Goal: Task Accomplishment & Management: Manage account settings

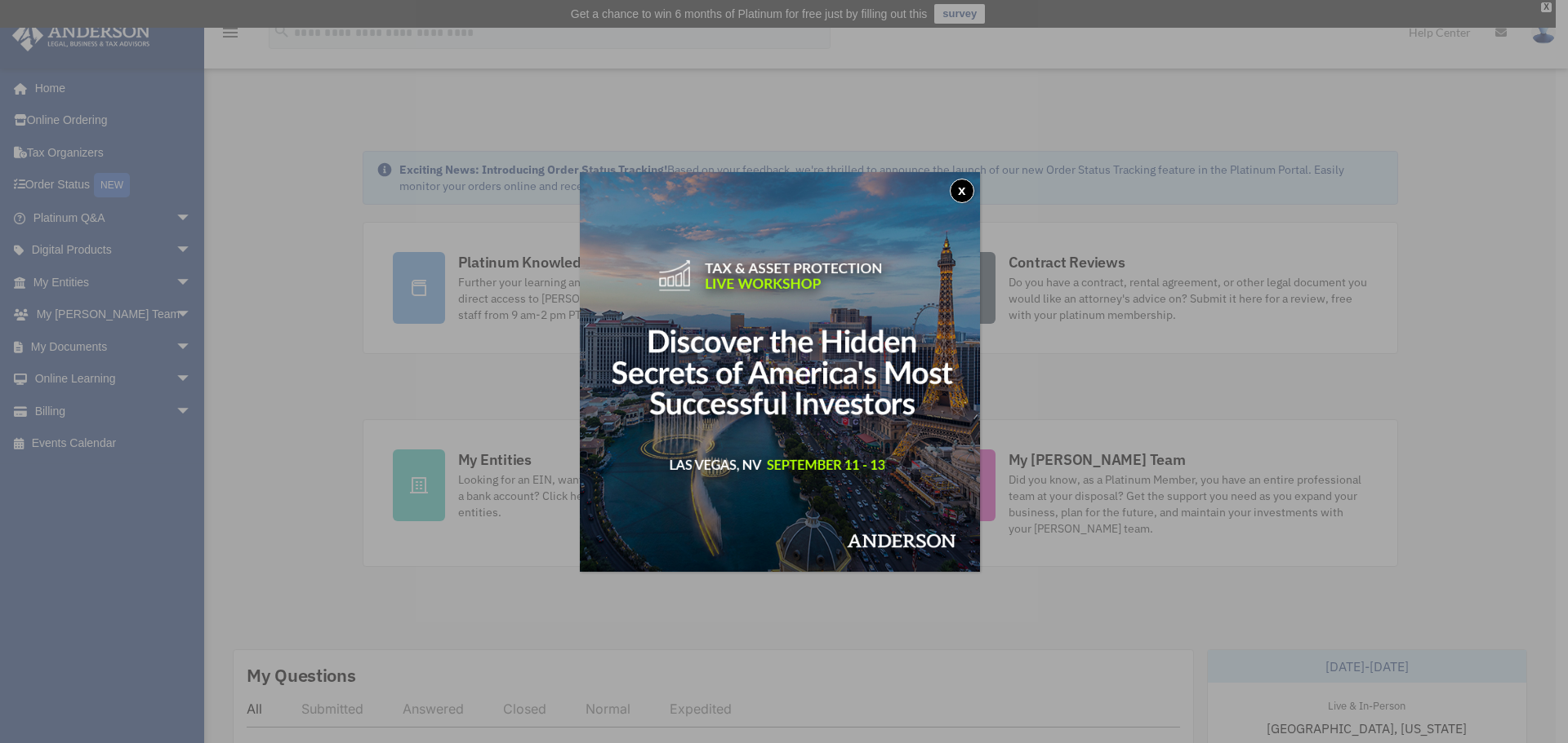
click at [964, 193] on button "x" at bounding box center [961, 190] width 25 height 25
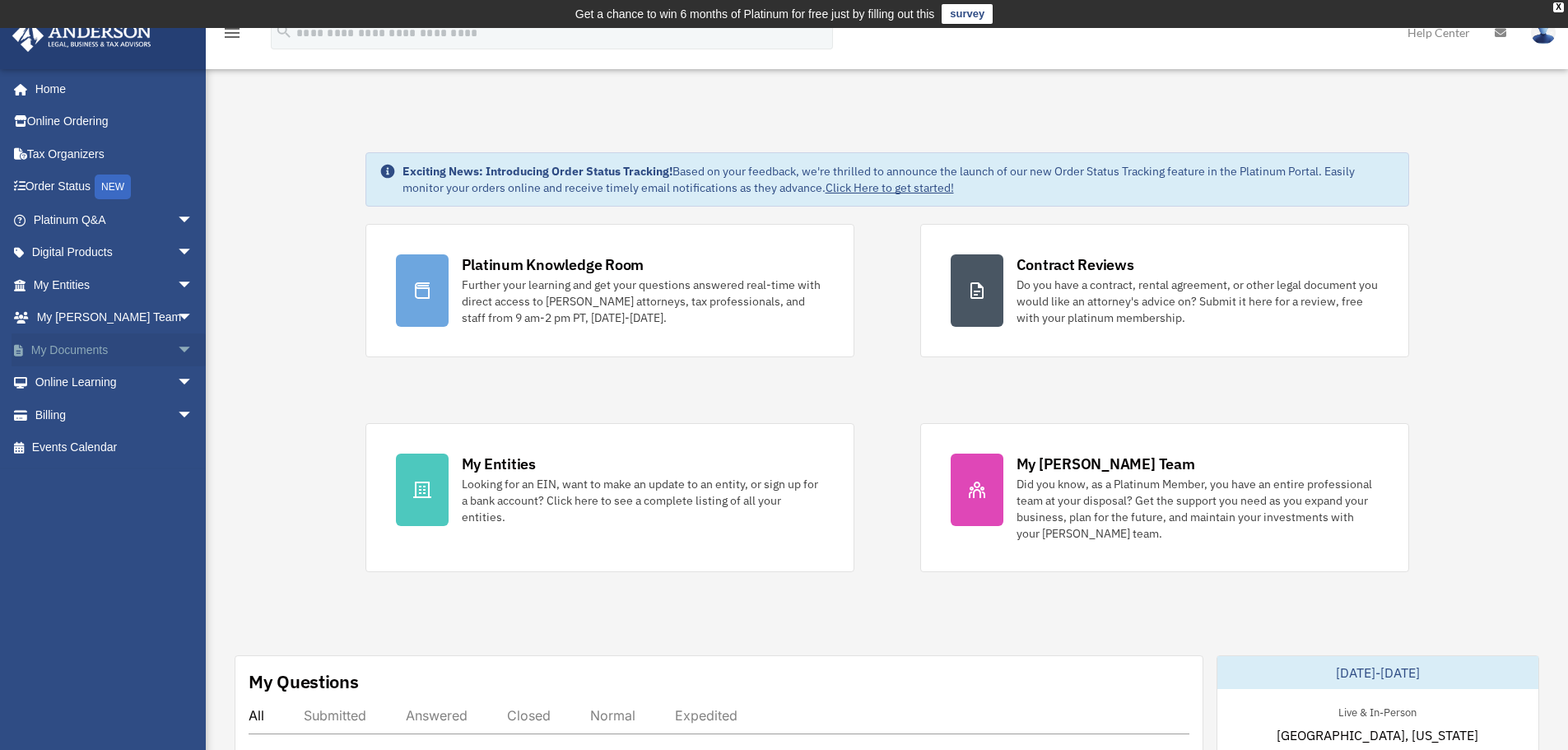
click at [177, 346] on span "arrow_drop_down" at bounding box center [193, 351] width 33 height 34
click at [59, 383] on link "Box" at bounding box center [120, 383] width 195 height 33
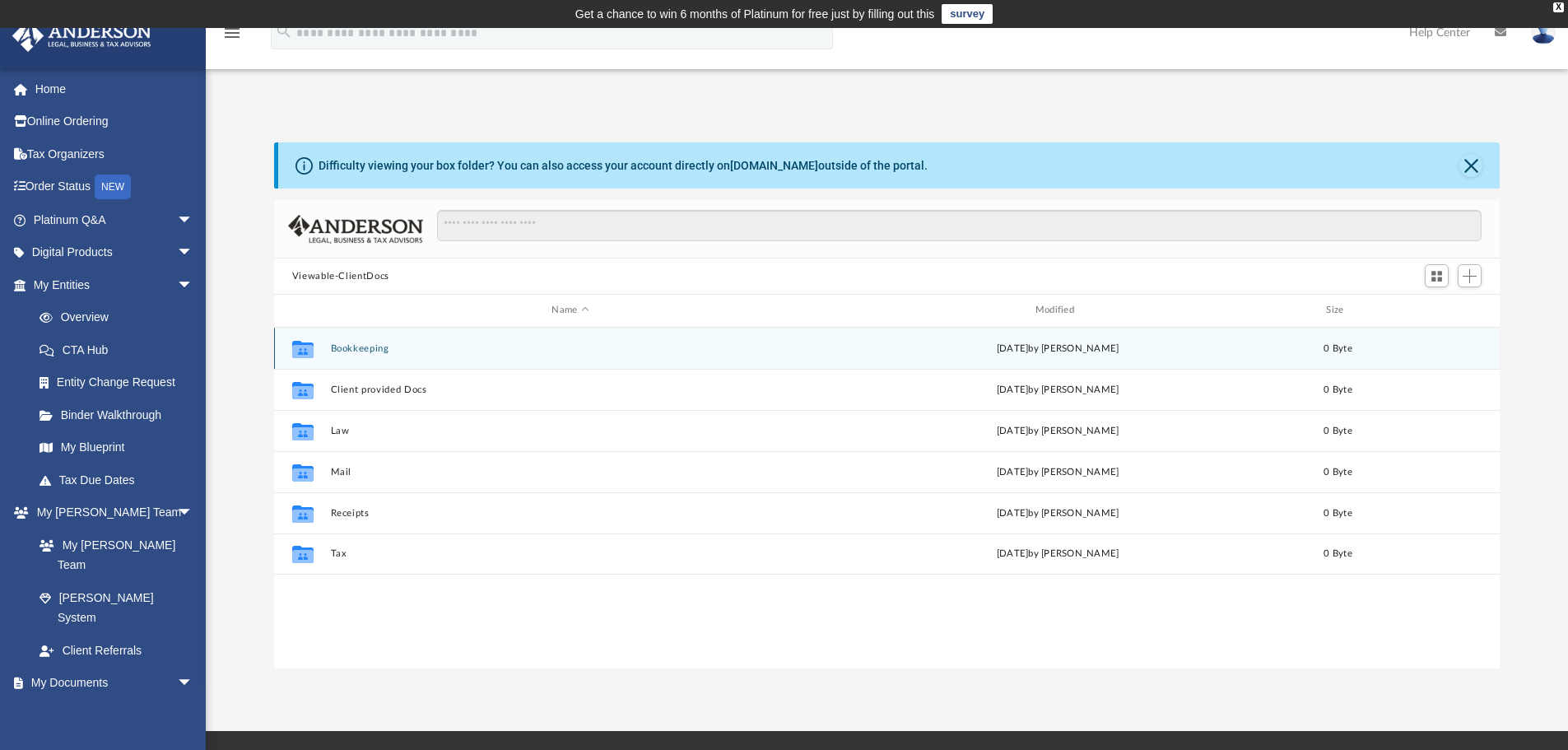
scroll to position [362, 1213]
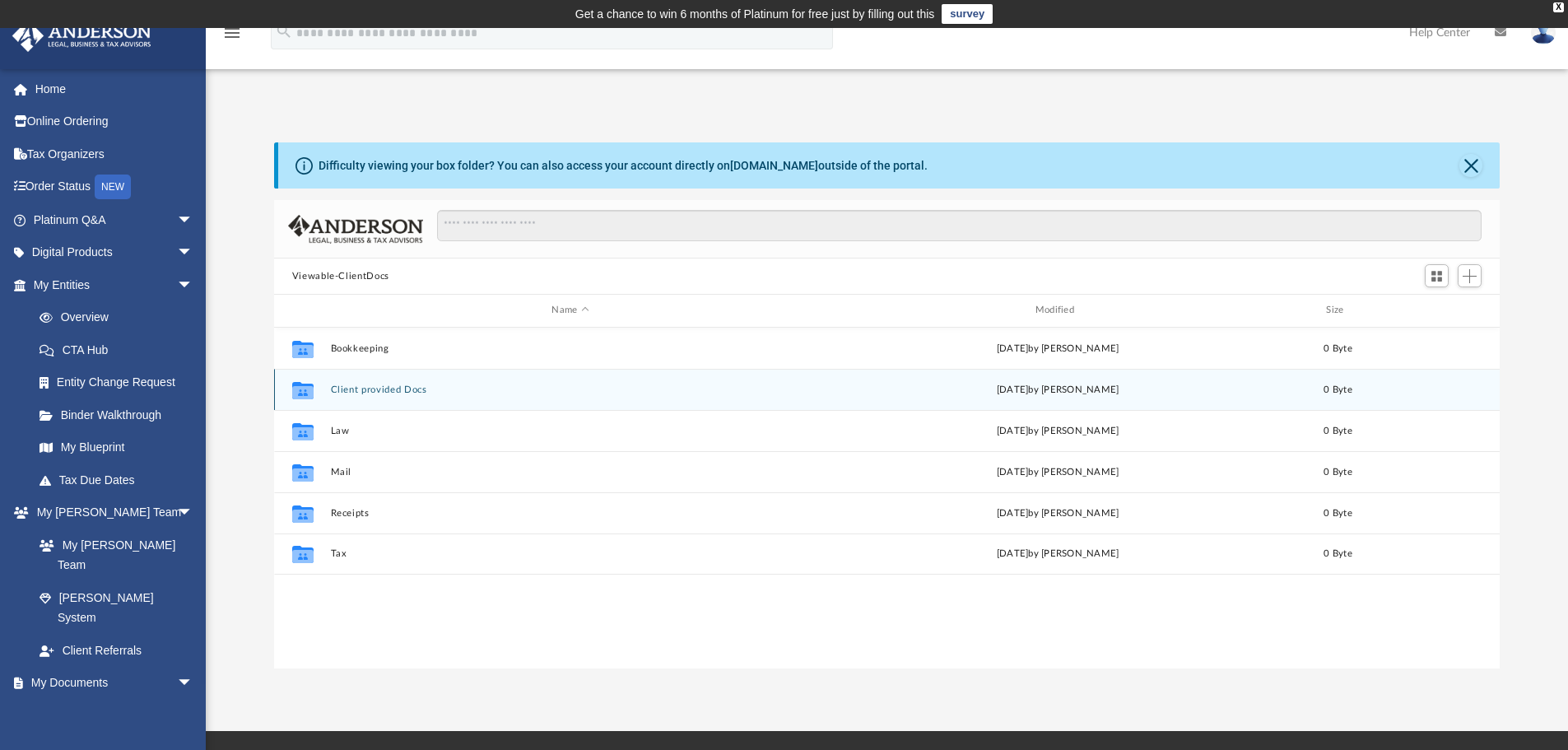
click at [363, 387] on button "Client provided Docs" at bounding box center [570, 390] width 480 height 11
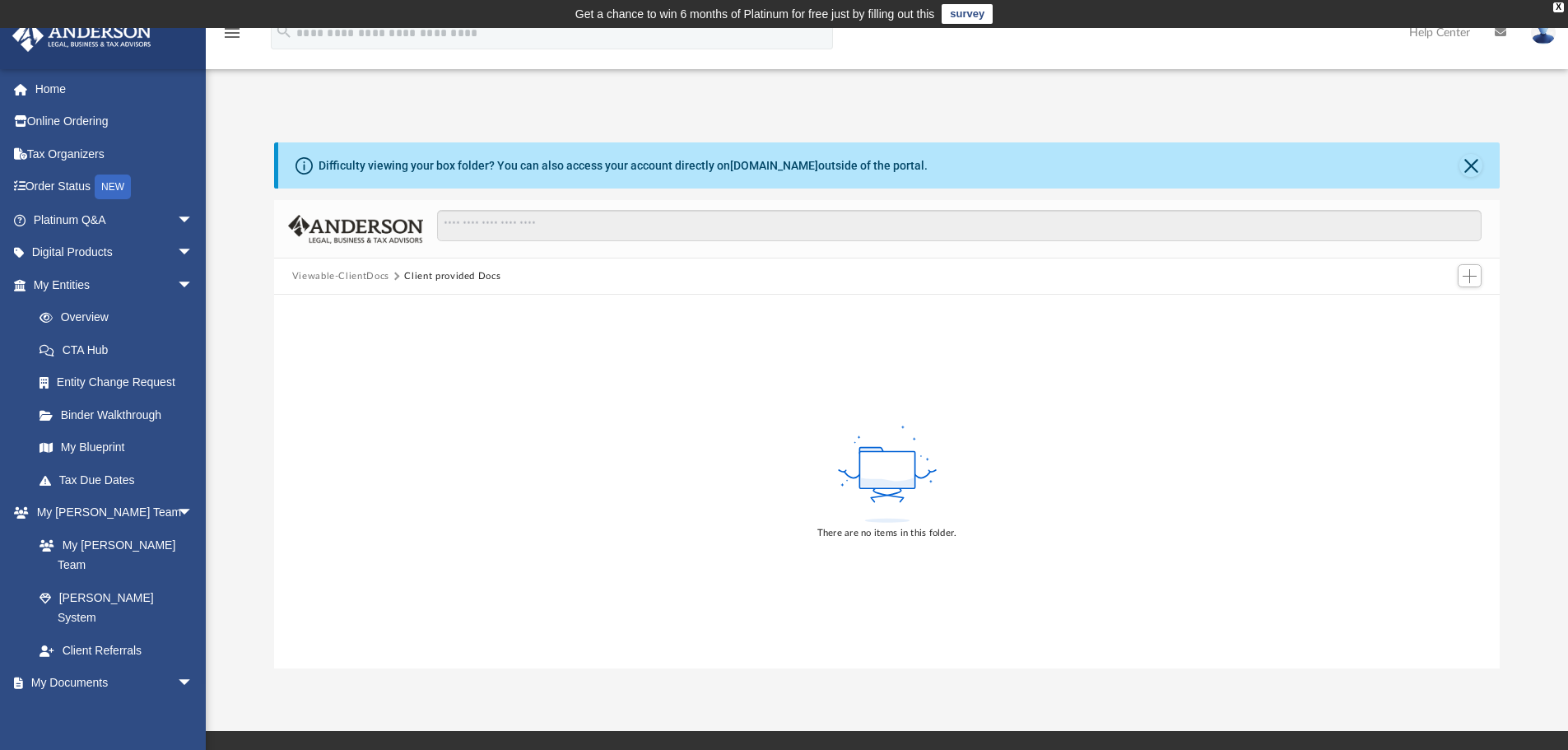
click at [1353, 417] on div "There are no items in this folder." at bounding box center [886, 482] width 1226 height 374
click at [1472, 278] on span "Add" at bounding box center [1470, 276] width 14 height 14
click at [1432, 334] on li "New Folder" at bounding box center [1446, 334] width 53 height 17
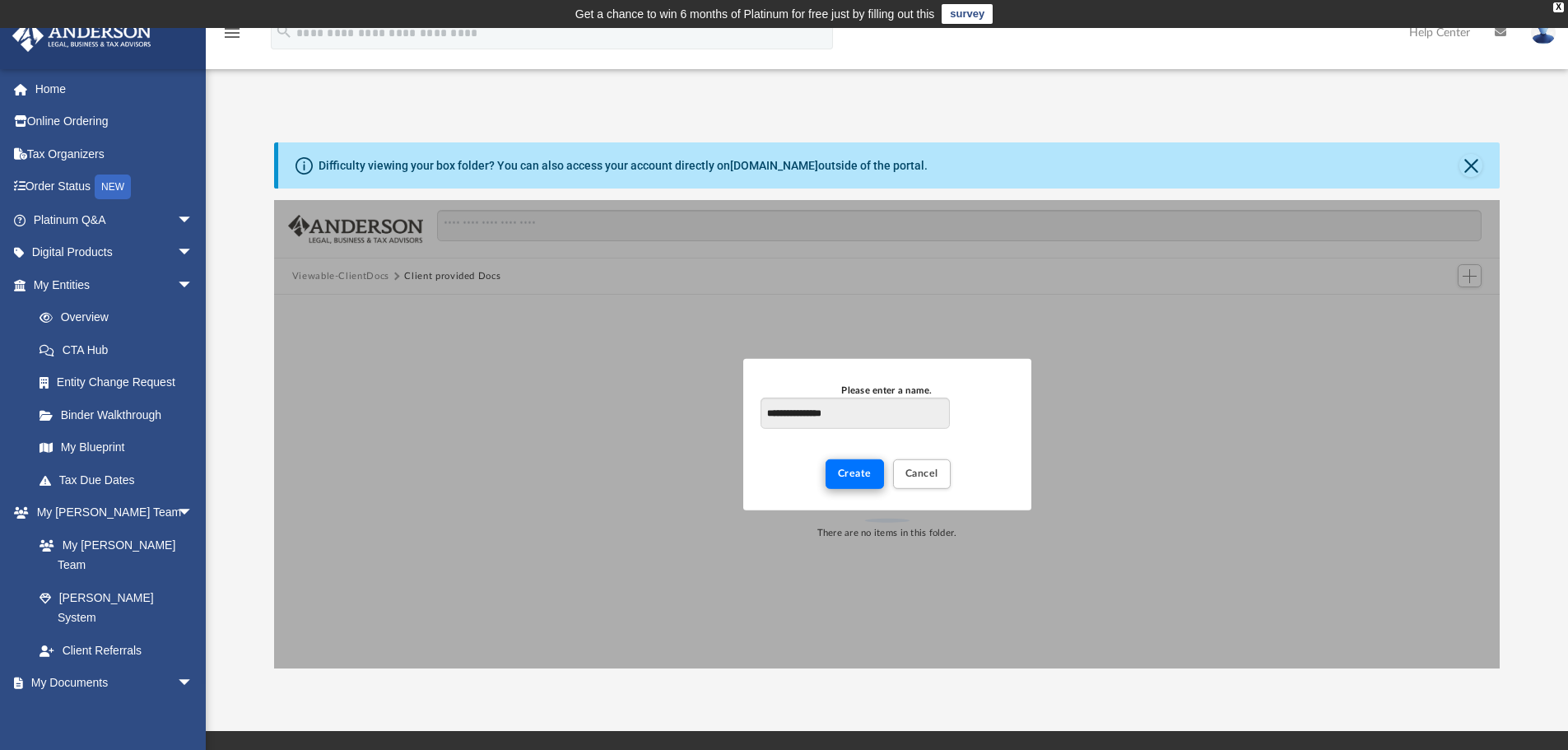
type input "**********"
click at [855, 469] on span "Create" at bounding box center [855, 474] width 34 height 10
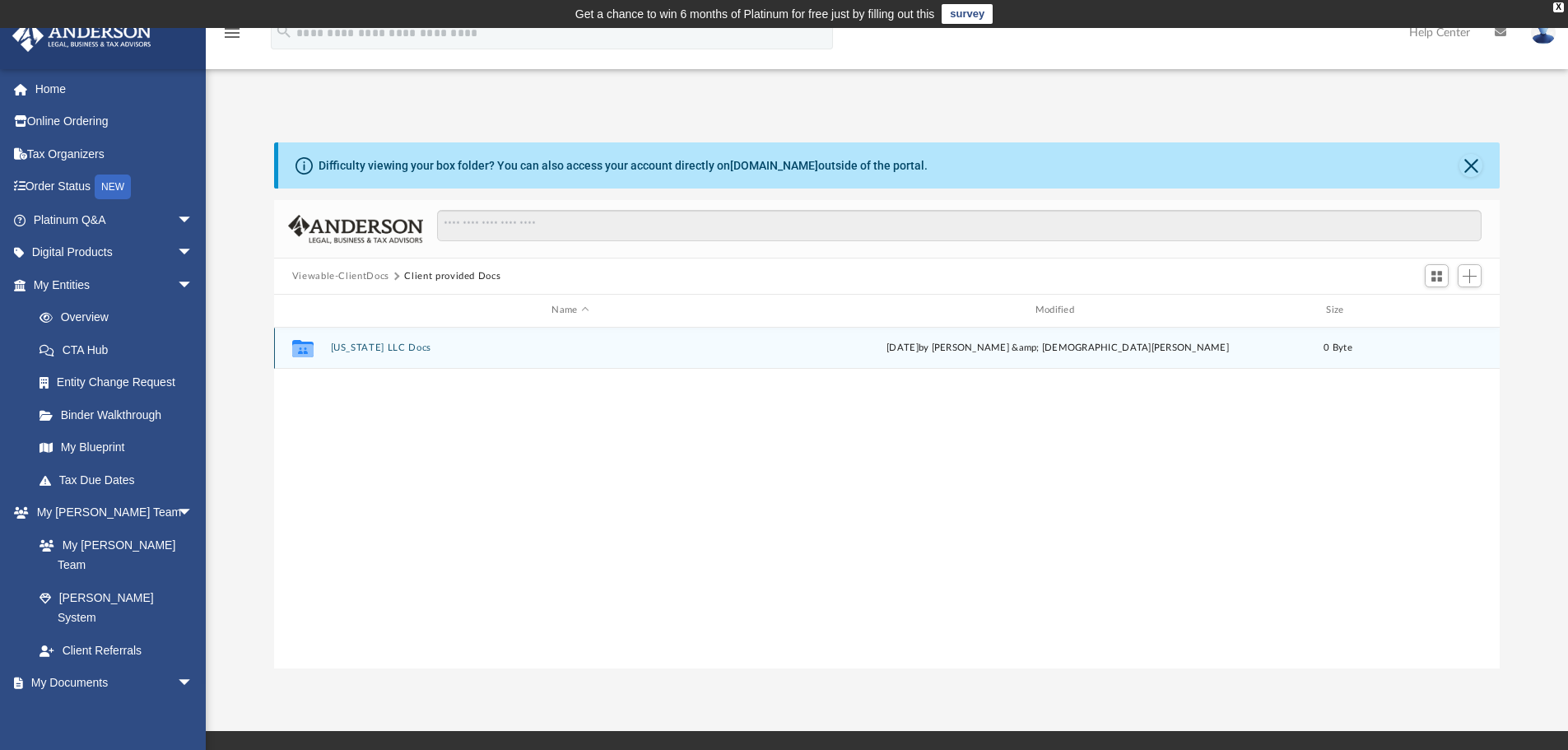
click at [343, 345] on button "Wyoming LLC Docs" at bounding box center [570, 348] width 480 height 11
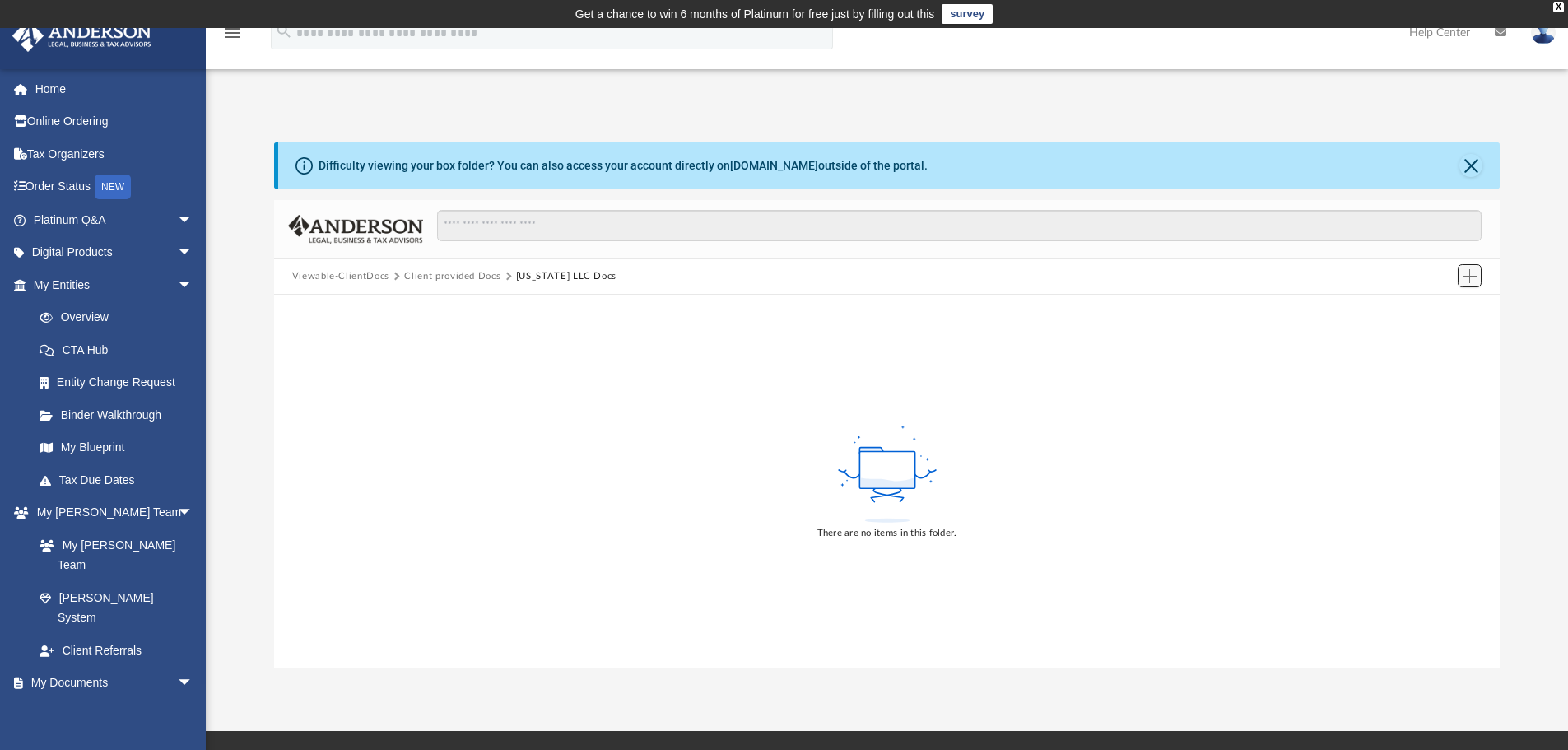
click at [1467, 275] on span "Add" at bounding box center [1470, 276] width 14 height 14
click at [1441, 304] on li "Upload" at bounding box center [1446, 309] width 53 height 17
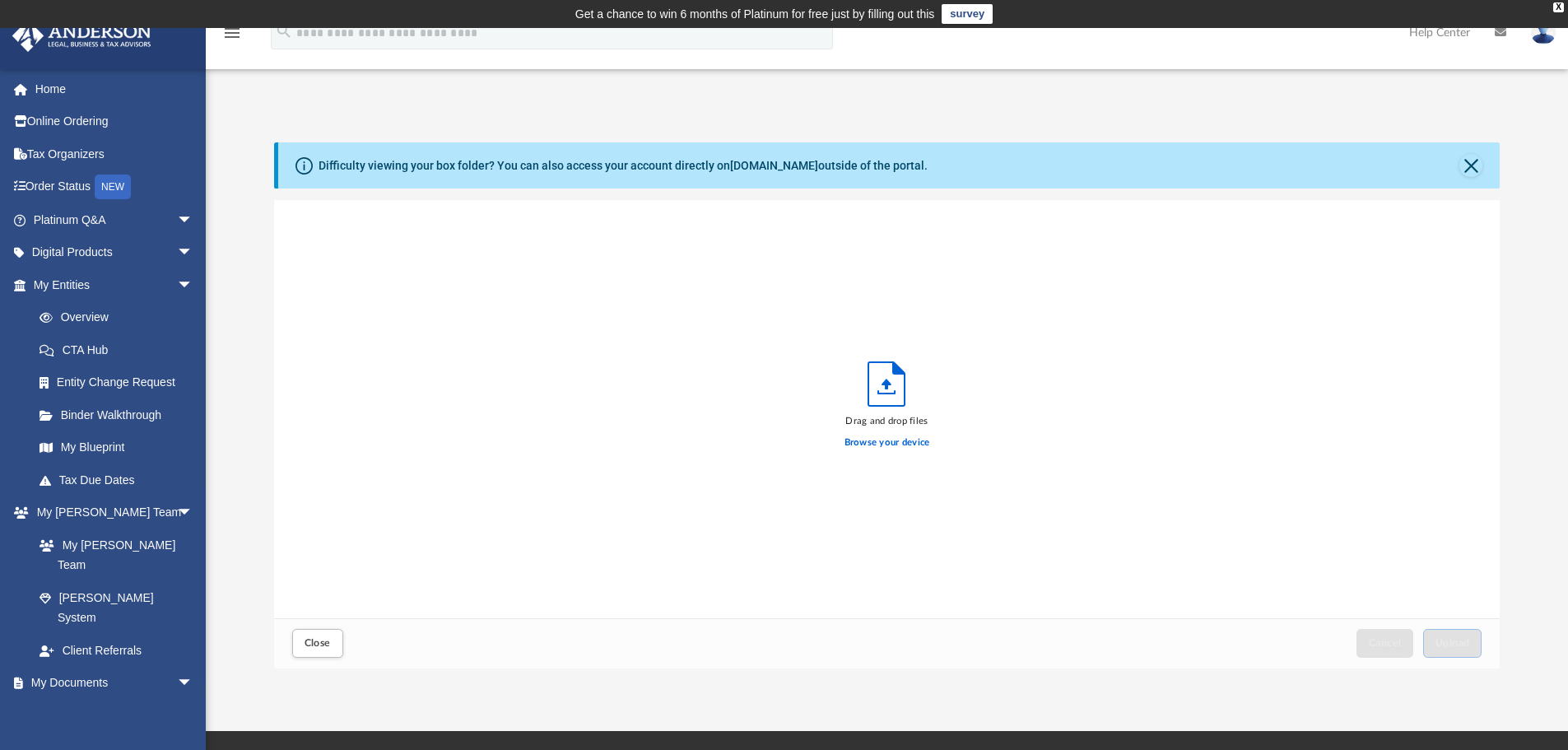
scroll to position [405, 1213]
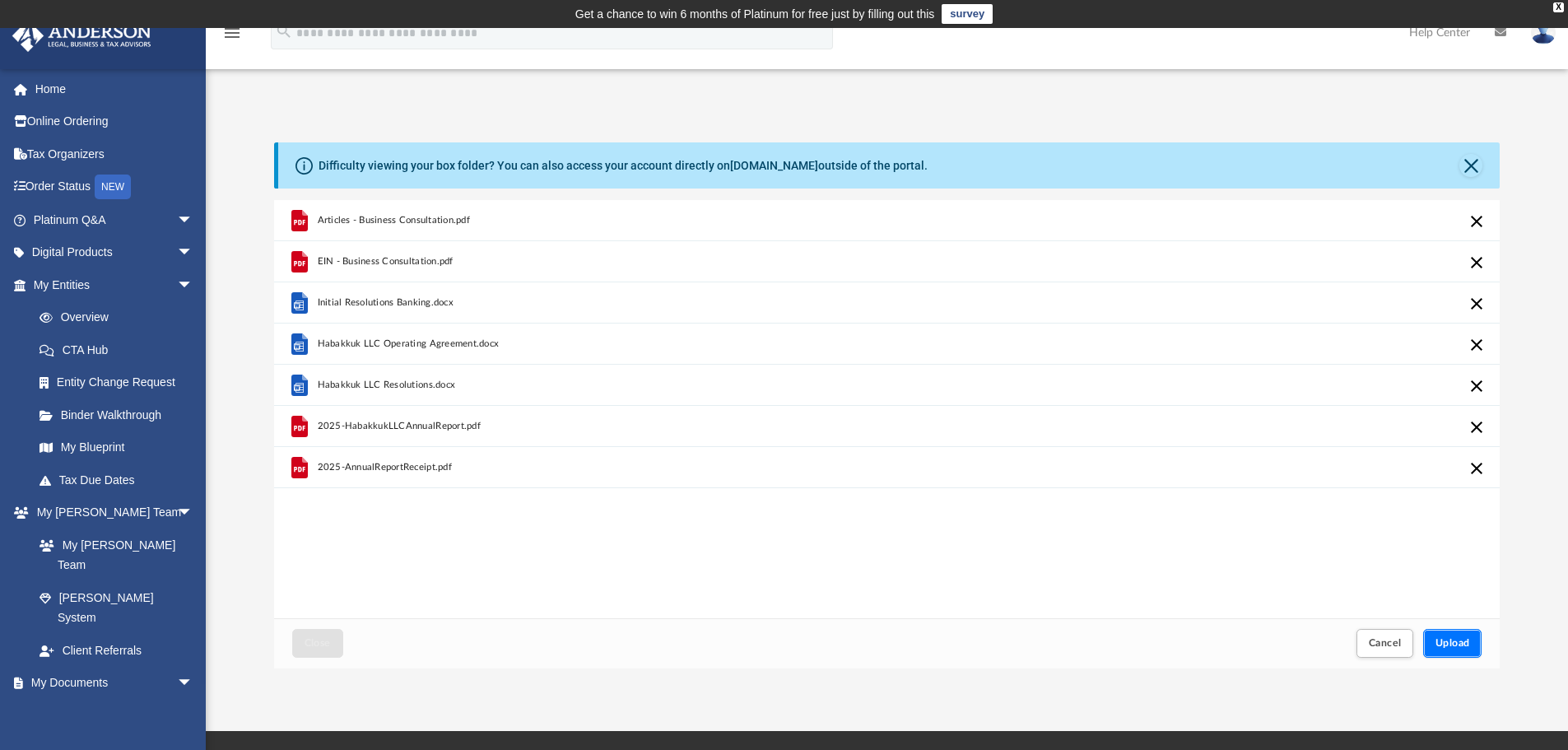
click at [1438, 643] on span "Upload" at bounding box center [1453, 643] width 35 height 10
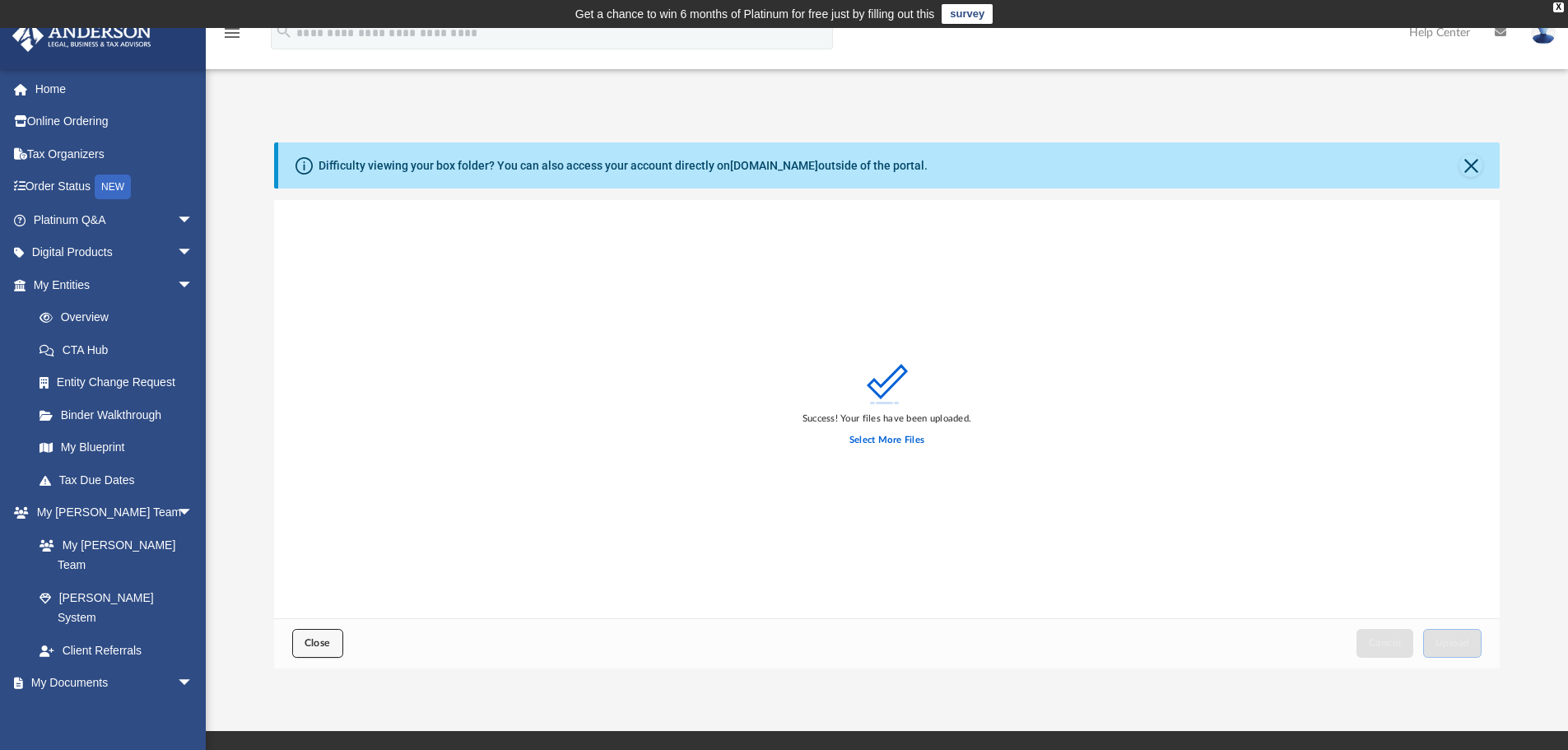
click at [324, 643] on span "Close" at bounding box center [318, 643] width 26 height 10
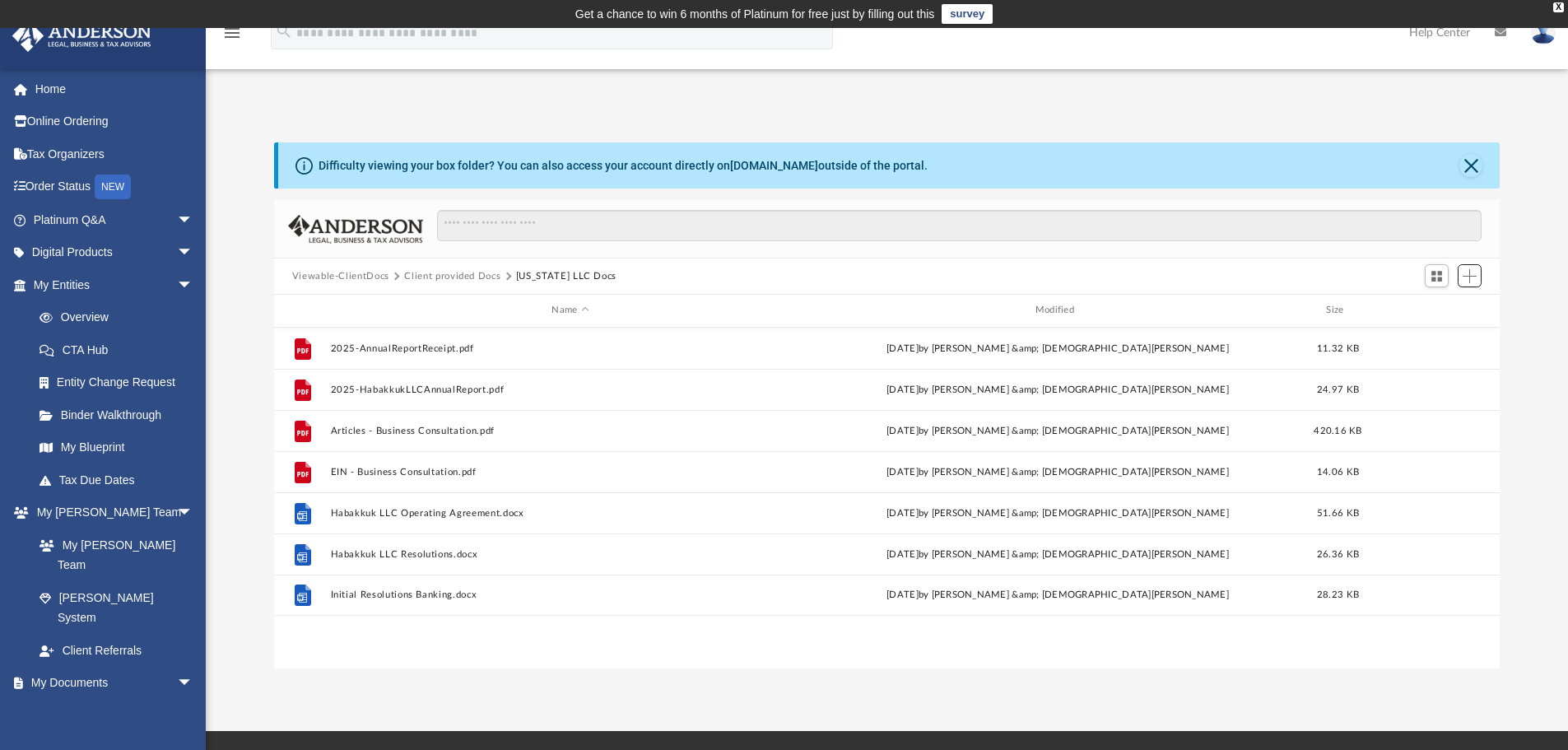
scroll to position [362, 1213]
click at [462, 278] on button "Client provided Docs" at bounding box center [452, 276] width 96 height 15
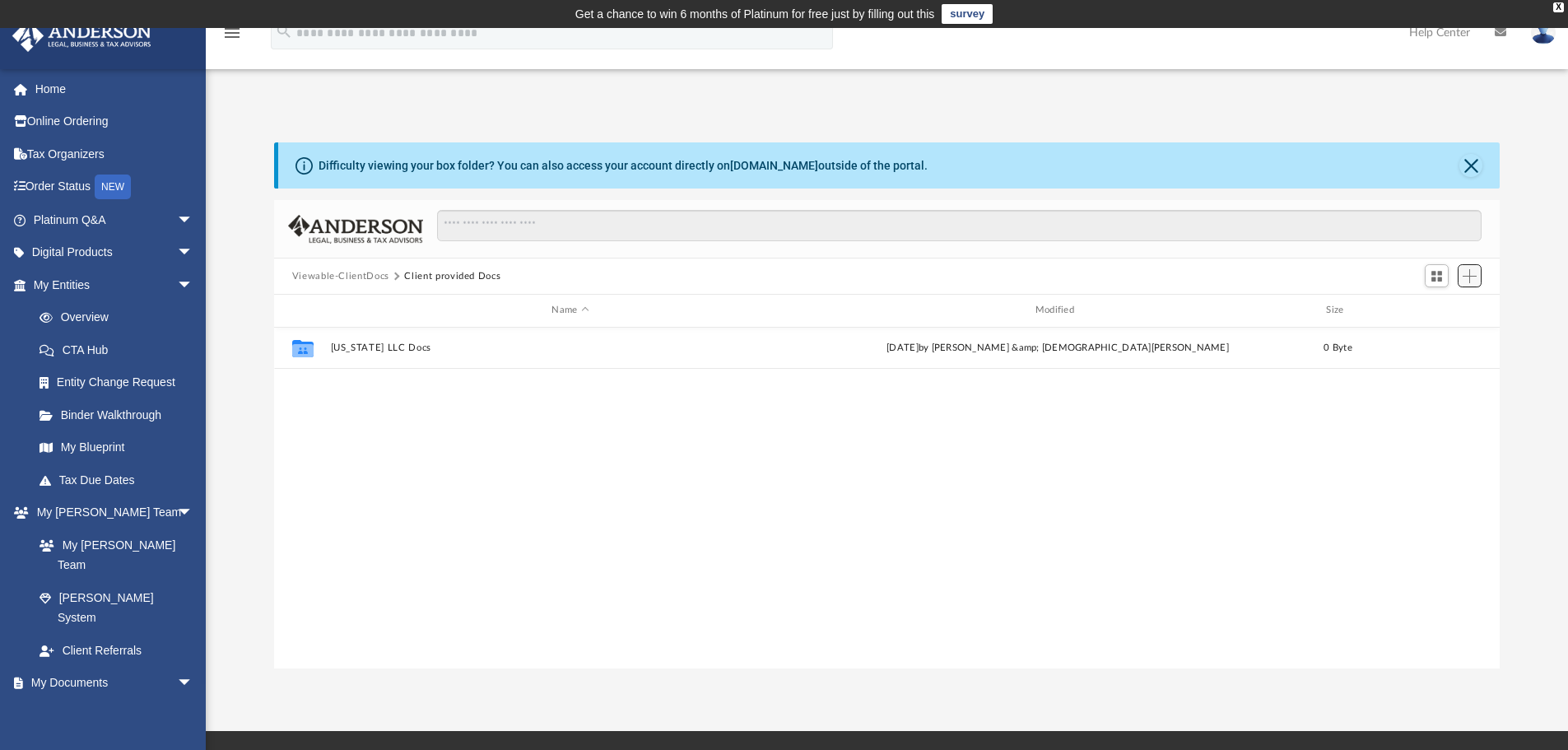
click at [1477, 277] on span "Add" at bounding box center [1470, 276] width 14 height 14
click at [1448, 339] on li "New Folder" at bounding box center [1446, 334] width 53 height 17
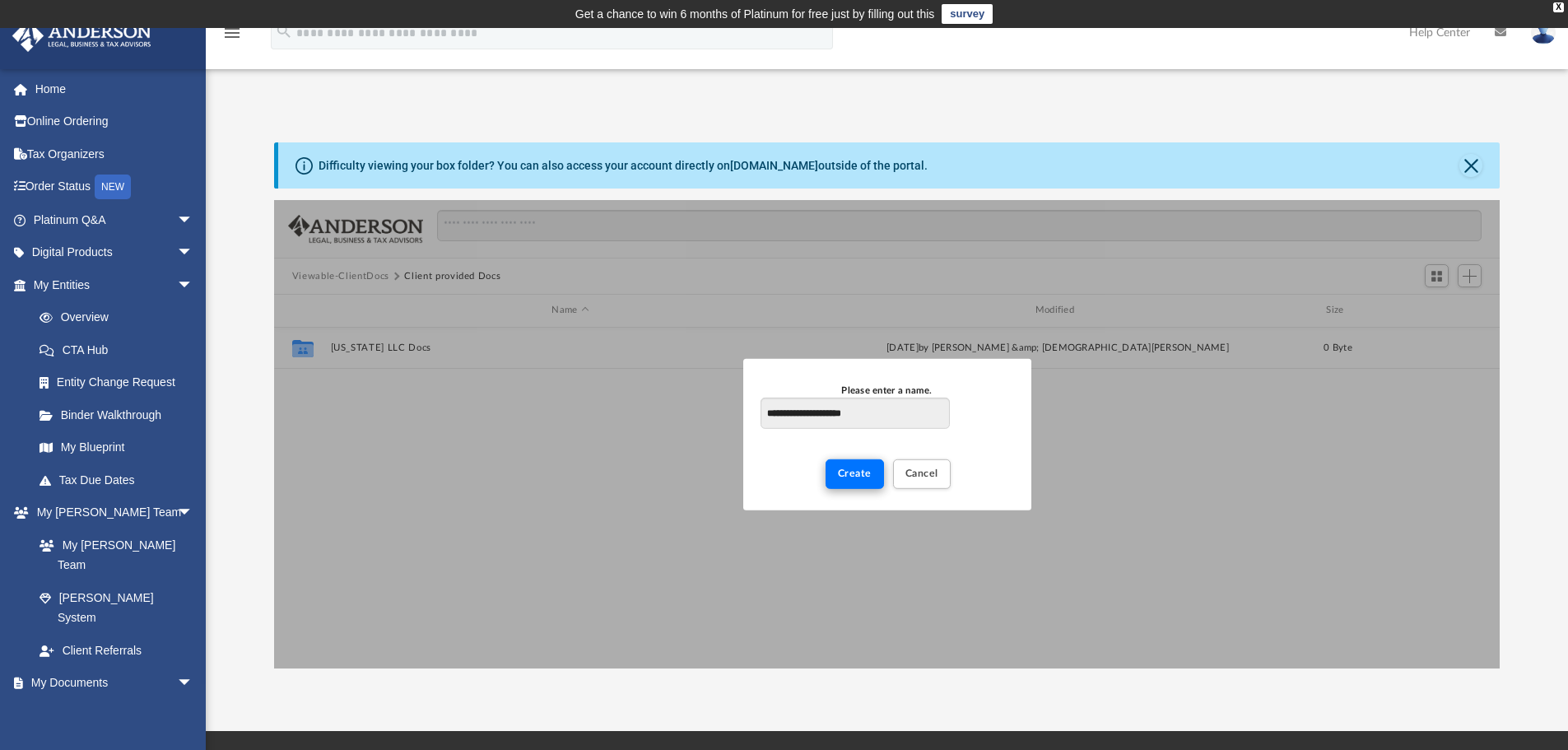
type input "**********"
click at [851, 471] on span "Create" at bounding box center [855, 474] width 34 height 10
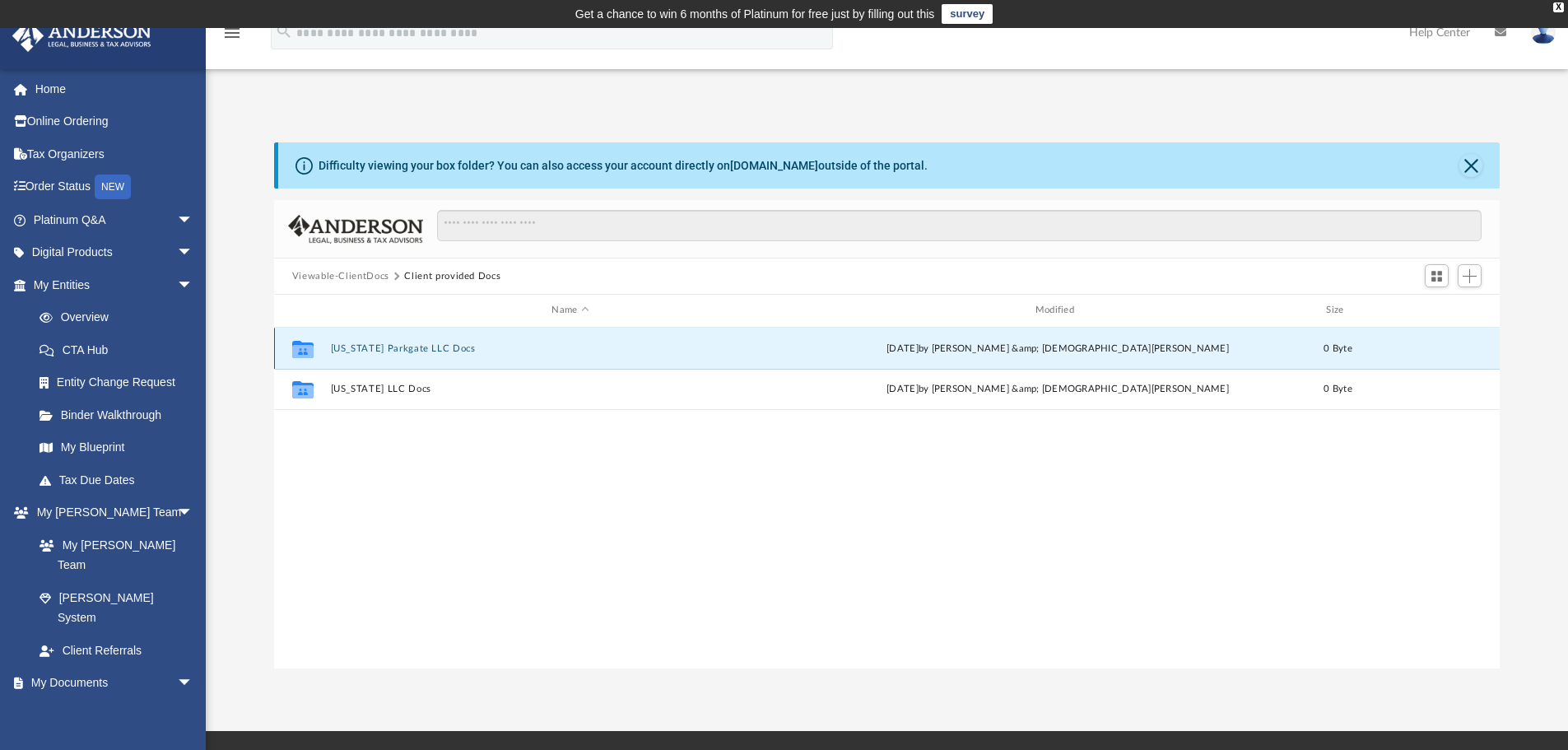
click at [362, 351] on button "Ohio Parkgate LLC Docs" at bounding box center [570, 349] width 480 height 11
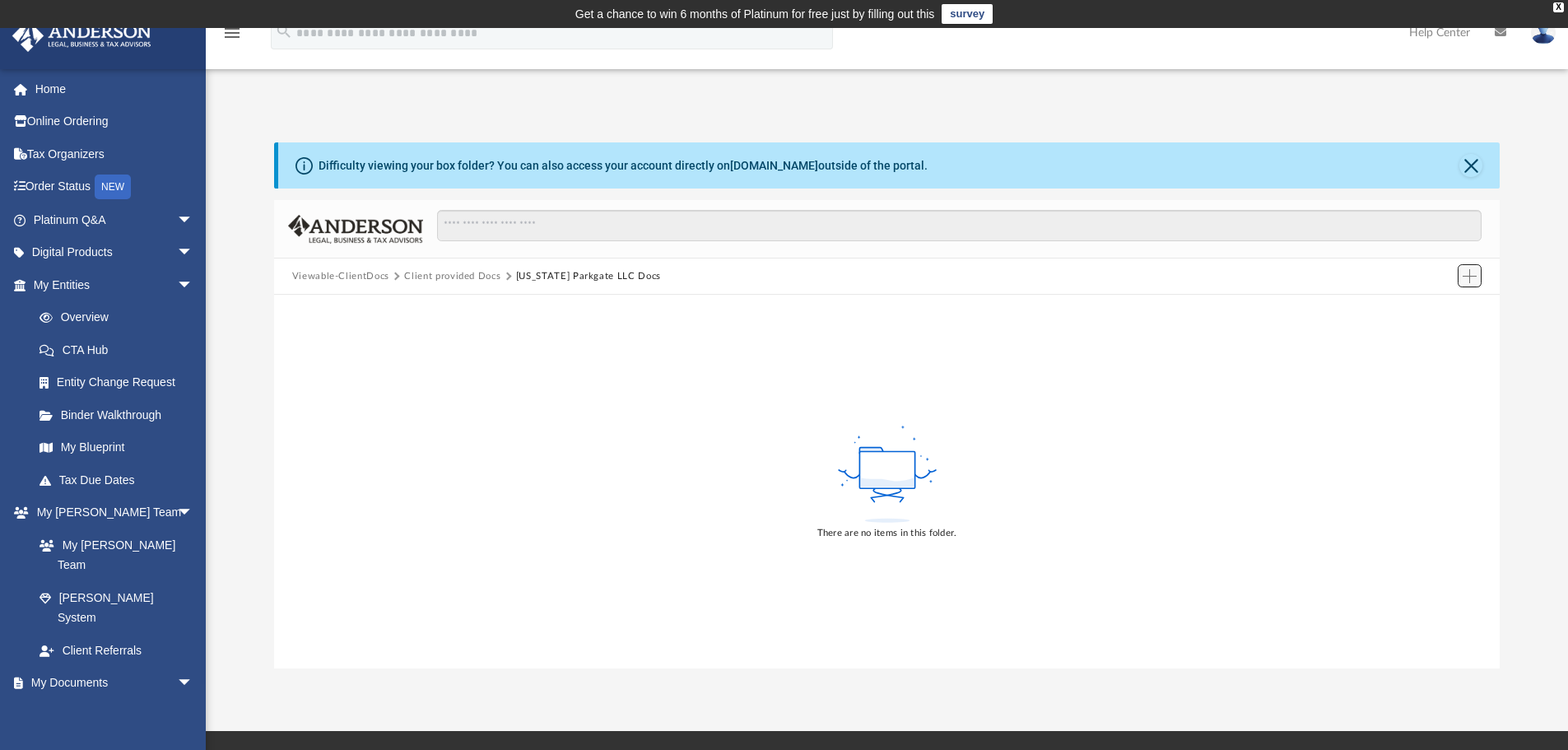
click at [1474, 276] on span "Add" at bounding box center [1470, 276] width 14 height 14
click at [1453, 308] on li "Upload" at bounding box center [1446, 309] width 53 height 17
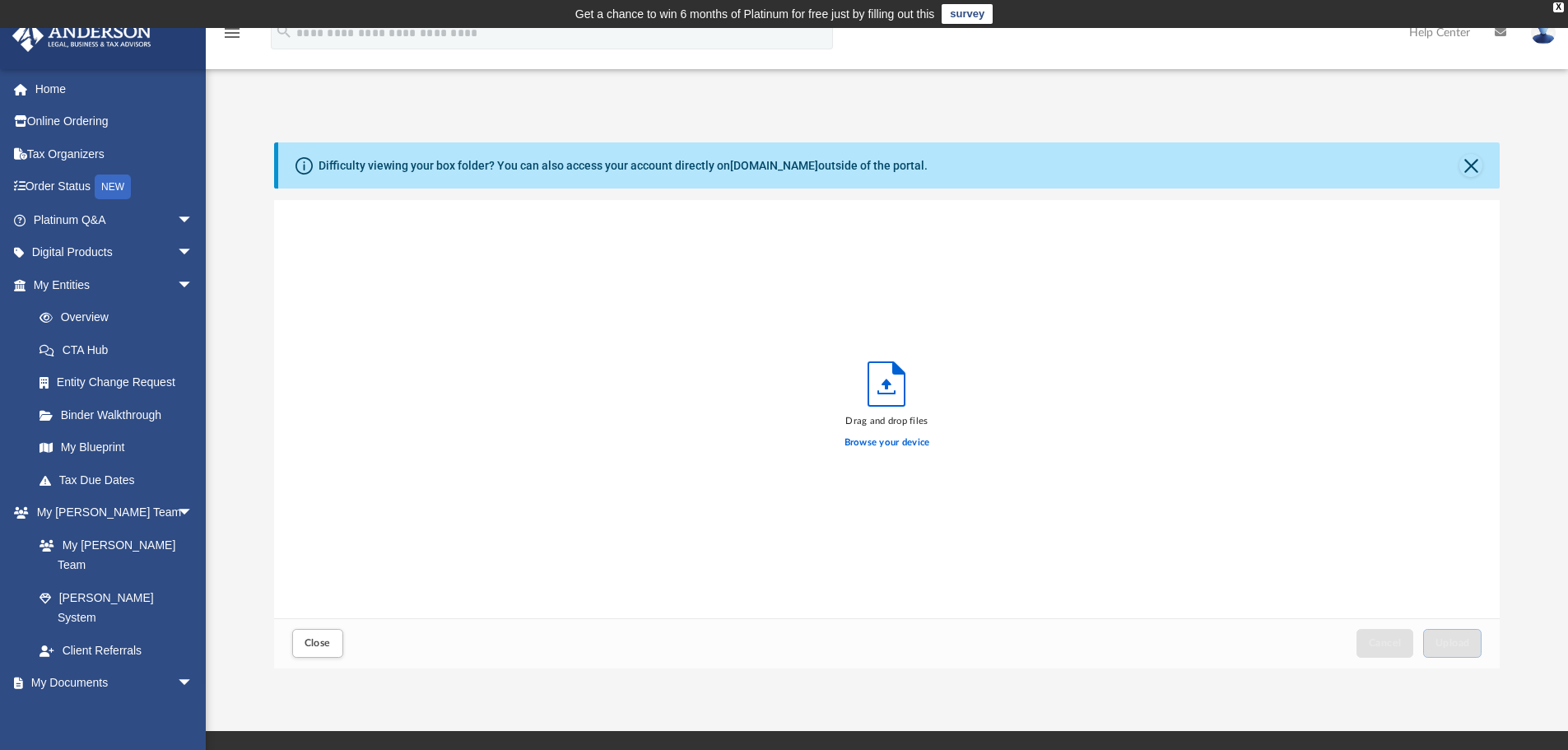
scroll to position [405, 1213]
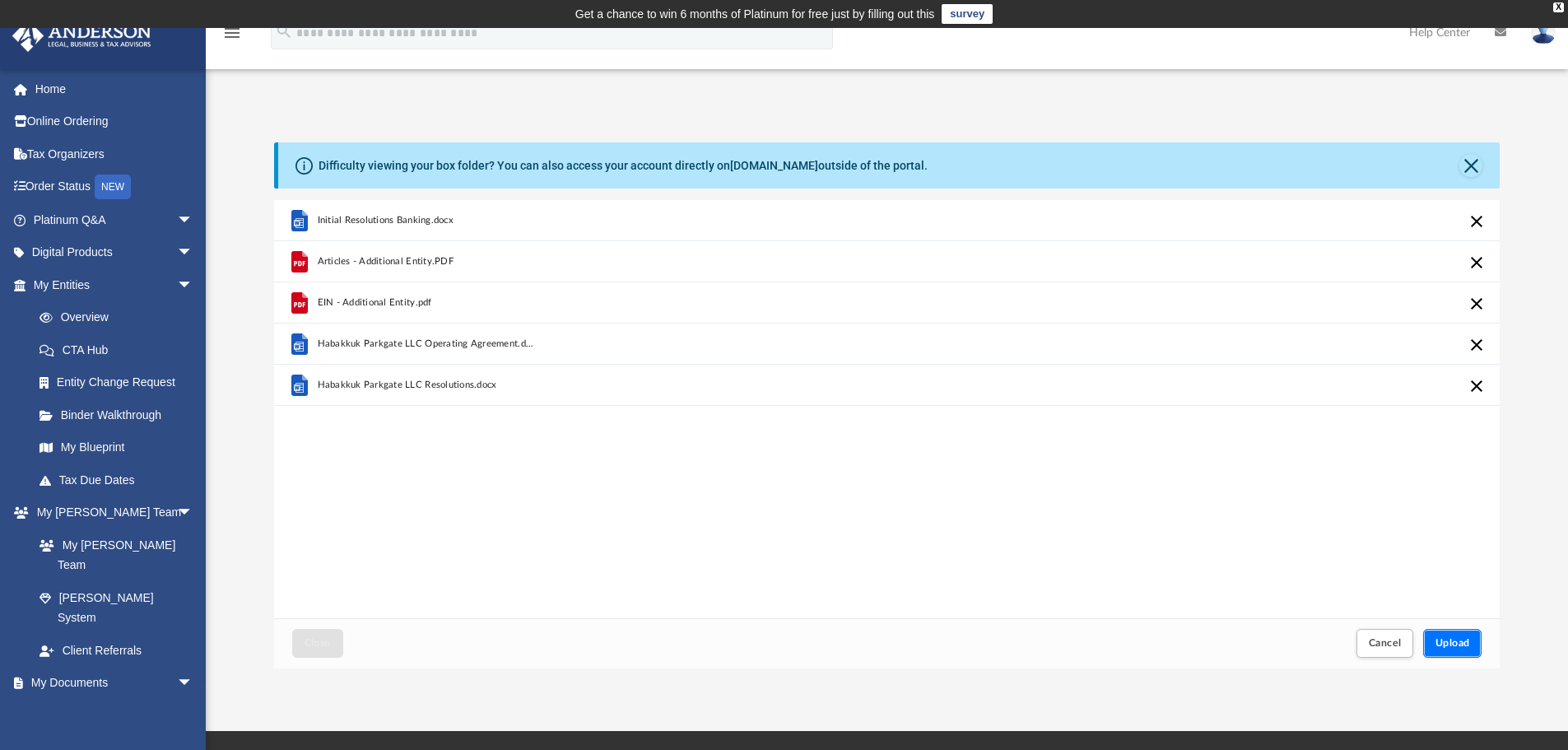
click at [1444, 638] on span "Upload" at bounding box center [1453, 643] width 35 height 10
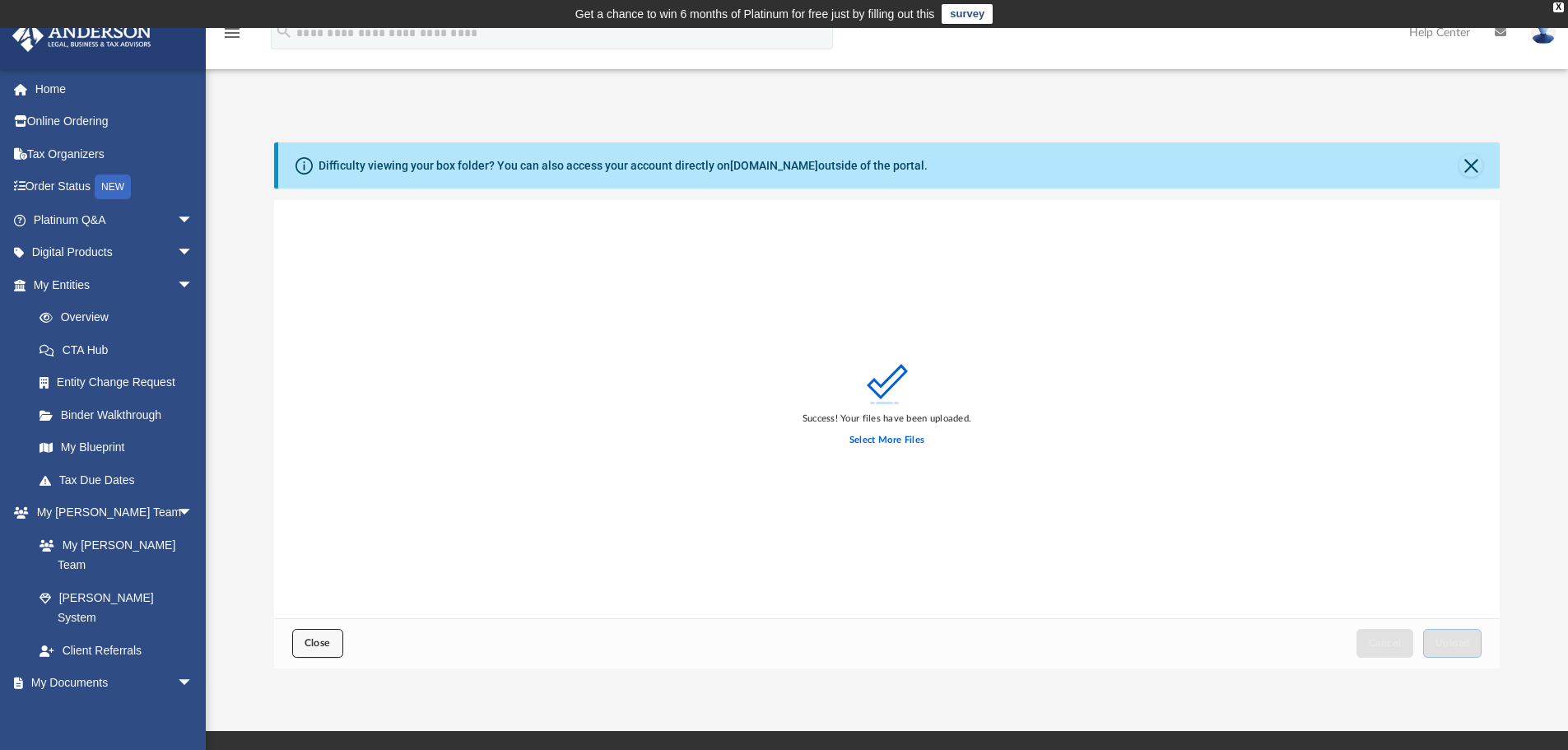
click at [302, 634] on button "Close" at bounding box center [317, 643] width 51 height 29
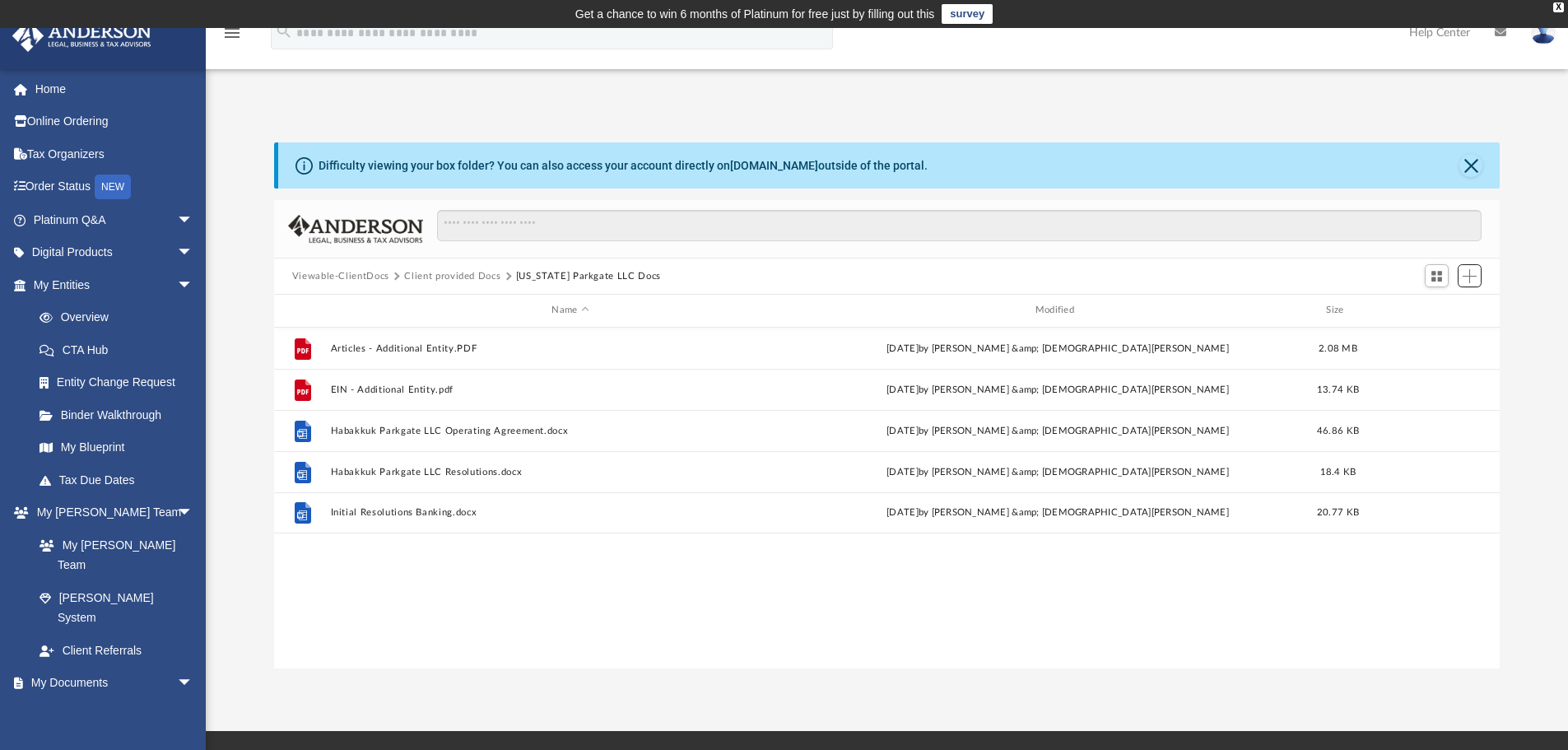
scroll to position [362, 1213]
click at [455, 269] on button "Client provided Docs" at bounding box center [452, 276] width 96 height 15
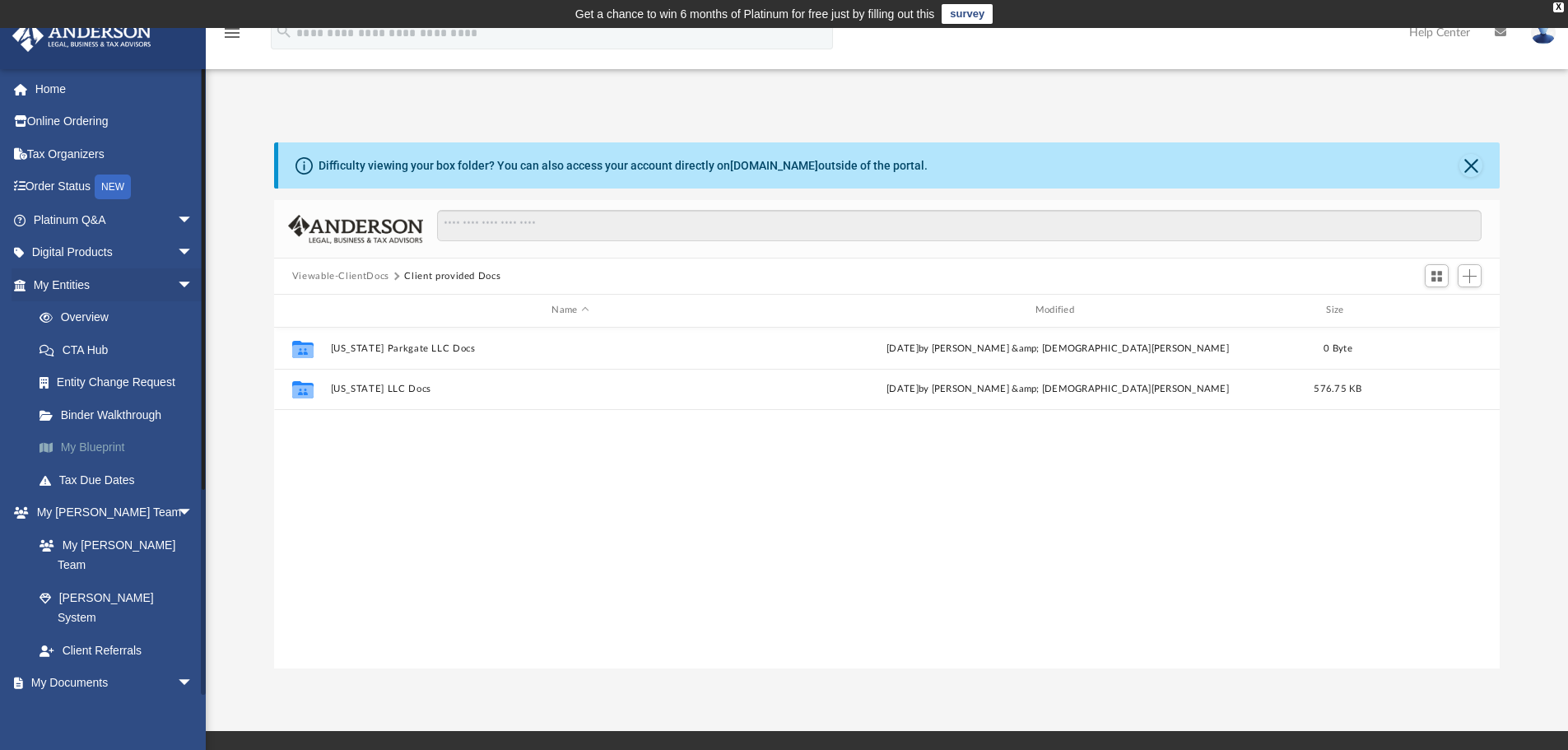
click at [101, 444] on link "My Blueprint" at bounding box center [120, 448] width 195 height 33
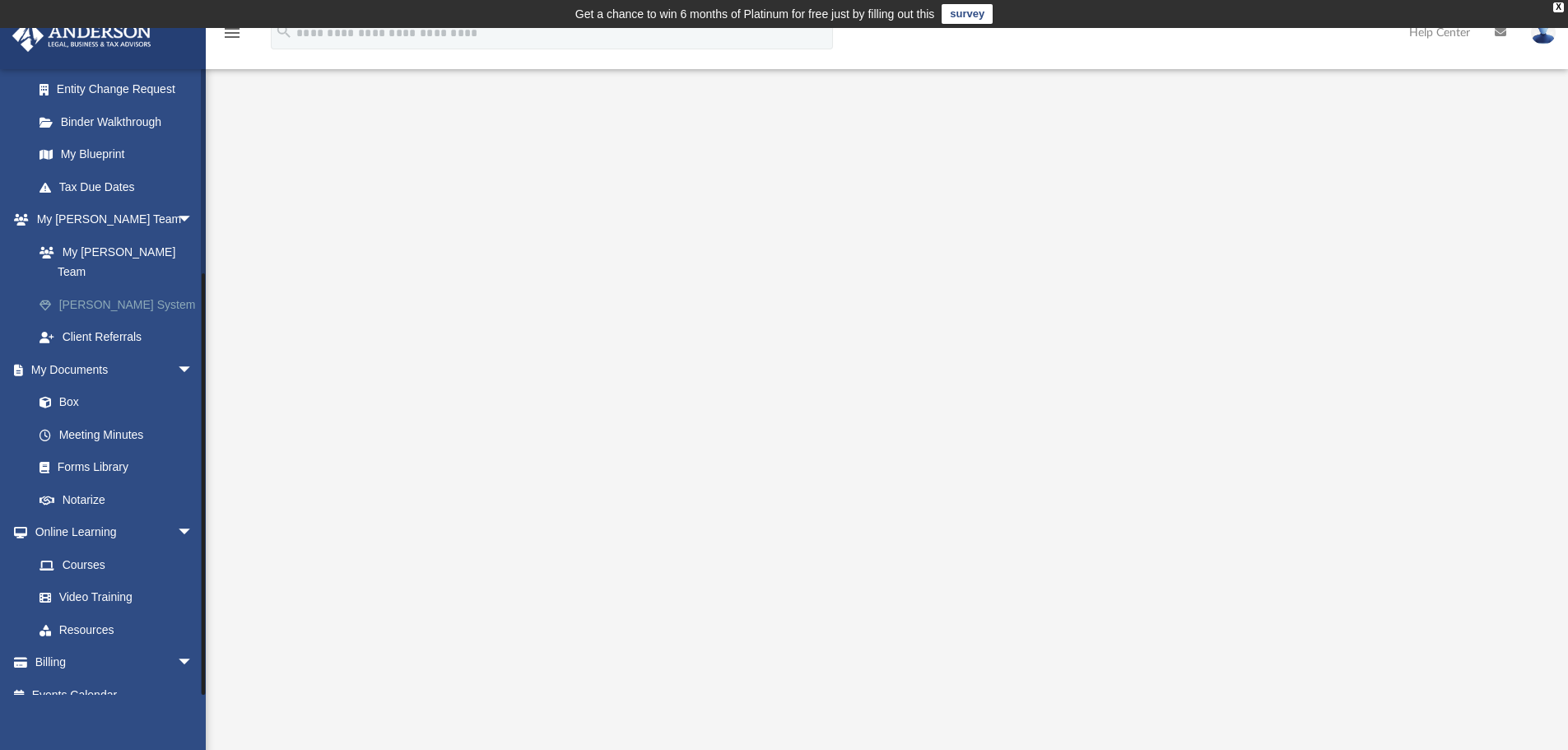
click at [106, 288] on link "[PERSON_NAME] System" at bounding box center [120, 304] width 195 height 33
